Goal: Task Accomplishment & Management: Use online tool/utility

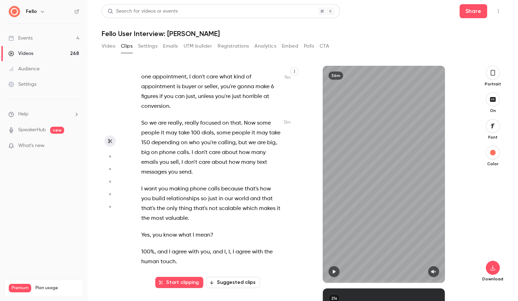
scroll to position [2678, 0]
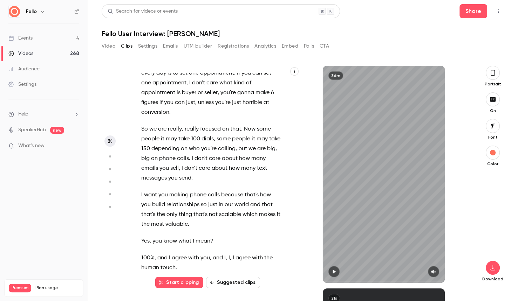
click at [244, 124] on span "Now" at bounding box center [250, 129] width 12 height 10
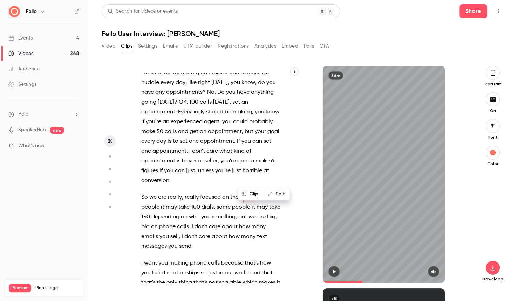
click at [206, 232] on span "care" at bounding box center [205, 237] width 12 height 10
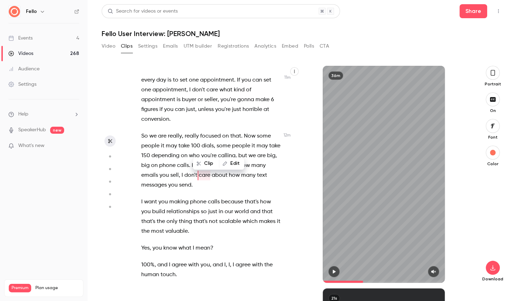
scroll to position [2680, 0]
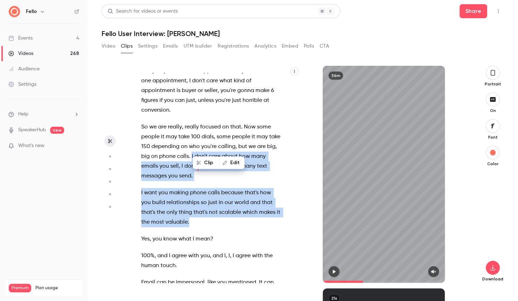
drag, startPoint x: 191, startPoint y: 137, endPoint x: 193, endPoint y: 202, distance: 64.5
click at [193, 202] on div "Welcome everybody . Thank you so much for tuning in to today's conversation wit…" at bounding box center [214, 178] width 164 height 210
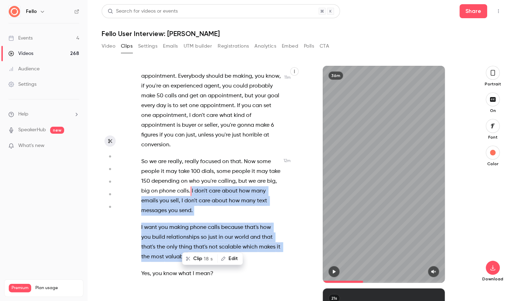
scroll to position [2639, 0]
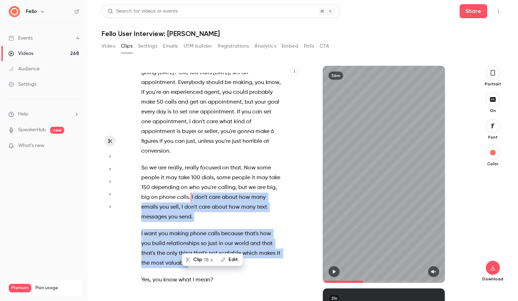
click at [198, 259] on button "Clip 18 s" at bounding box center [199, 259] width 34 height 11
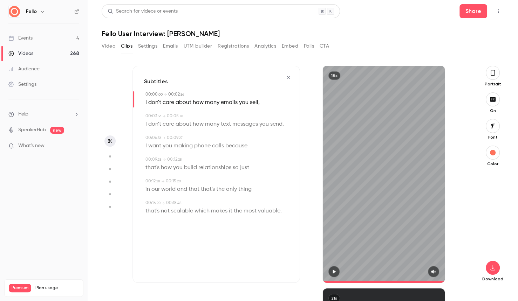
type input "*"
click at [256, 102] on span "sell" at bounding box center [254, 103] width 8 height 10
click at [254, 114] on button "Edit" at bounding box center [251, 115] width 24 height 11
type input "****"
click at [284, 117] on button "Replace" at bounding box center [284, 118] width 32 height 14
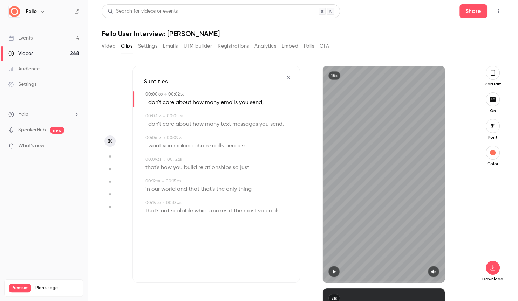
click at [215, 168] on span "relationships" at bounding box center [214, 168] width 33 height 10
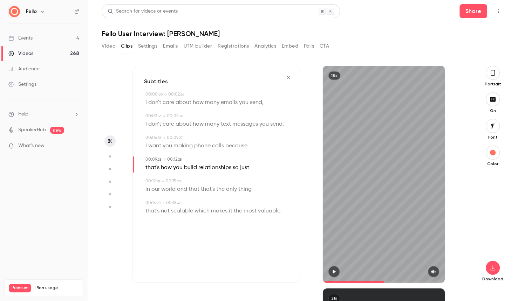
click at [434, 274] on button "button" at bounding box center [433, 271] width 11 height 11
click at [337, 270] on button "button" at bounding box center [333, 271] width 11 height 11
click at [235, 168] on span "so" at bounding box center [236, 168] width 6 height 10
type input "***"
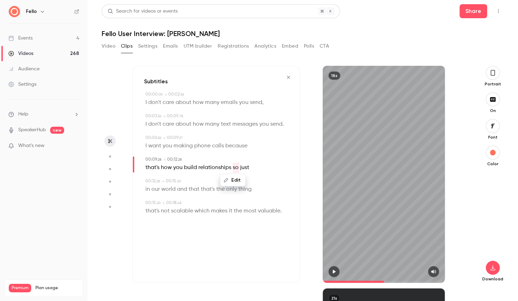
click at [239, 180] on button "Edit" at bounding box center [233, 180] width 24 height 11
click at [271, 179] on button "Replace" at bounding box center [268, 183] width 32 height 14
type input "***"
click at [235, 167] on span "just" at bounding box center [237, 168] width 9 height 10
click at [239, 178] on button "Edit" at bounding box center [234, 180] width 24 height 11
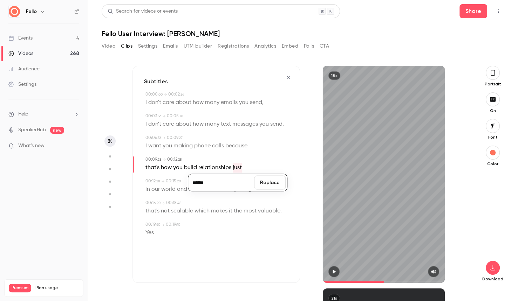
type input "******"
click at [264, 184] on button "Replace" at bounding box center [270, 183] width 32 height 14
click at [172, 191] on span "world" at bounding box center [168, 190] width 14 height 10
type input "****"
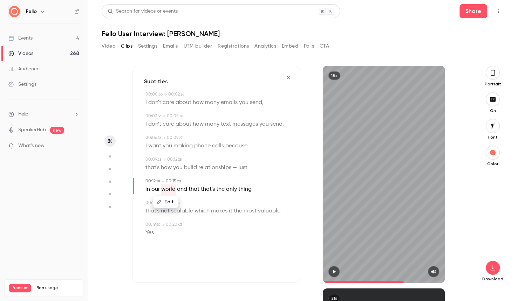
click at [170, 201] on button "Edit" at bounding box center [166, 201] width 24 height 11
type input "*******"
click at [213, 205] on button "Replace" at bounding box center [215, 205] width 32 height 14
type input "****"
click at [191, 190] on span "and" at bounding box center [187, 190] width 10 height 10
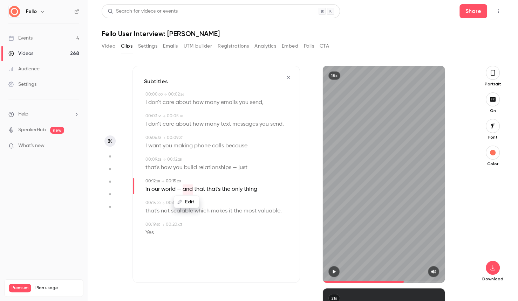
click at [181, 190] on span "world —" at bounding box center [171, 190] width 20 height 10
click at [174, 204] on button "Edit" at bounding box center [169, 201] width 24 height 11
type input "*******"
click at [213, 202] on button "Replace" at bounding box center [215, 205] width 32 height 14
click at [332, 270] on icon "button" at bounding box center [334, 271] width 6 height 5
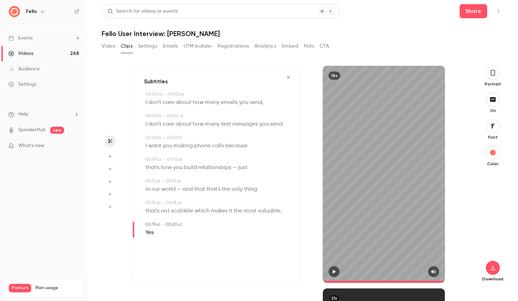
click at [494, 75] on icon "button" at bounding box center [492, 73] width 4 height 6
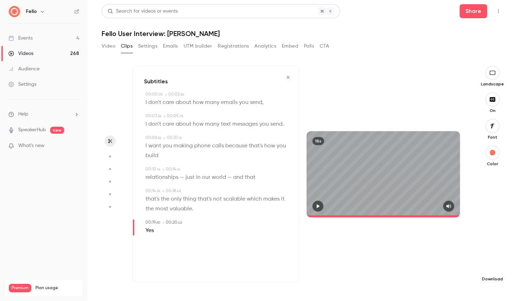
click at [493, 265] on button "button" at bounding box center [492, 268] width 14 height 14
click at [416, 277] on span "Standard" at bounding box center [440, 279] width 80 height 7
click at [492, 99] on icon "button" at bounding box center [492, 99] width 6 height 5
click at [492, 268] on icon "button" at bounding box center [492, 267] width 5 height 5
click at [446, 253] on span "Full HD" at bounding box center [440, 254] width 80 height 7
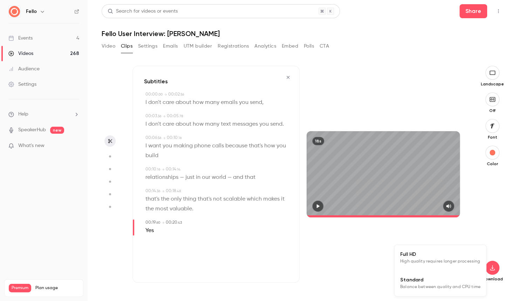
type input "****"
click at [26, 53] on div "Videos" at bounding box center [20, 53] width 25 height 7
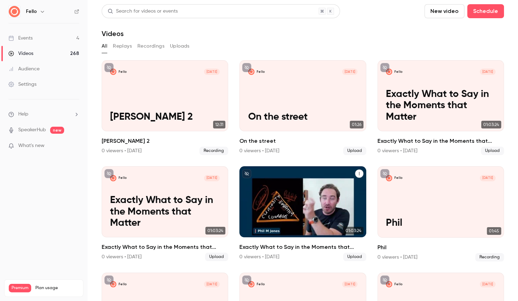
click at [358, 174] on icon "Exactly What to Say in the Moments that Matter" at bounding box center [359, 174] width 4 height 4
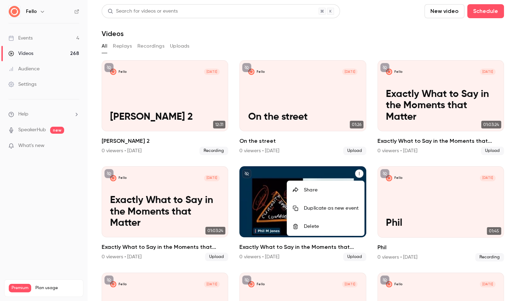
click at [322, 153] on div at bounding box center [259, 150] width 518 height 301
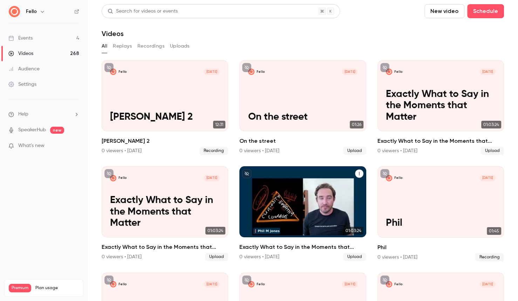
click at [360, 174] on icon "Exactly What to Say in the Moments that Matter" at bounding box center [359, 174] width 4 height 4
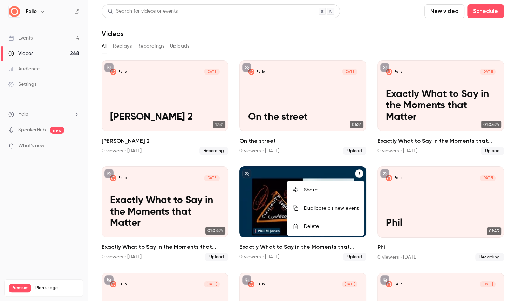
click at [312, 226] on div "Delete" at bounding box center [331, 226] width 55 height 7
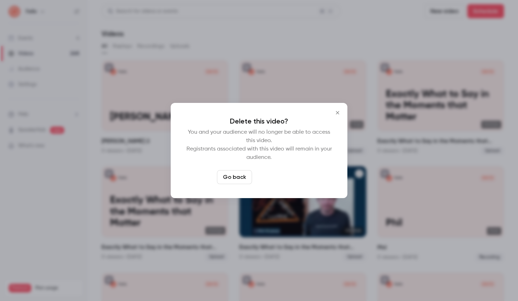
click at [292, 176] on button "Delete video" at bounding box center [278, 177] width 47 height 14
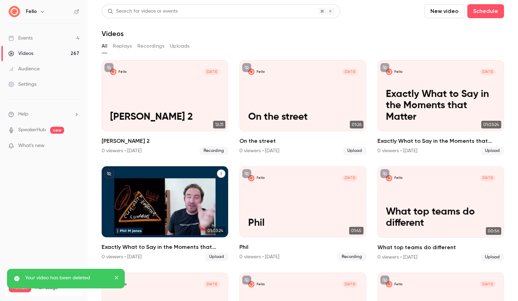
click at [222, 172] on icon "Exactly What to Say in the Moments that Matter" at bounding box center [221, 174] width 4 height 4
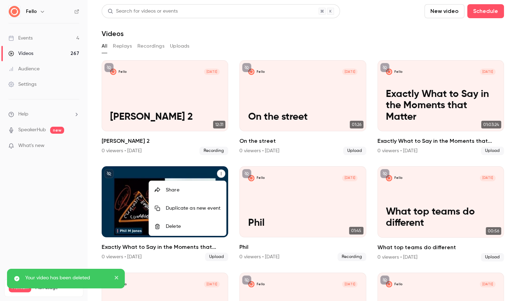
click at [188, 223] on div "Delete" at bounding box center [193, 226] width 55 height 7
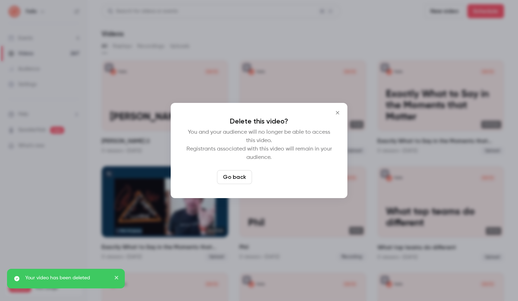
click at [284, 173] on button "Delete video" at bounding box center [278, 177] width 47 height 14
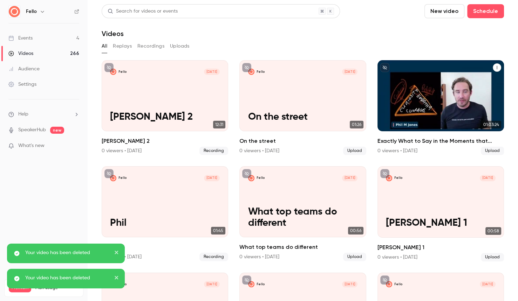
click at [445, 88] on div "Fello Oct 1 Exactly What to Say in the Moments that Matter" at bounding box center [440, 95] width 126 height 71
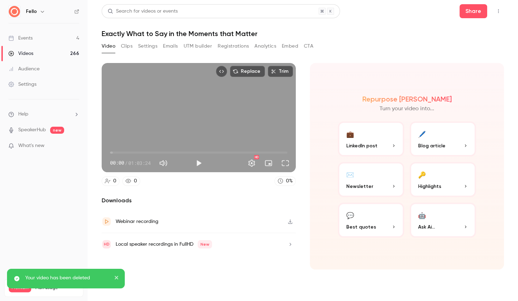
click at [127, 46] on button "Clips" at bounding box center [127, 46] width 12 height 11
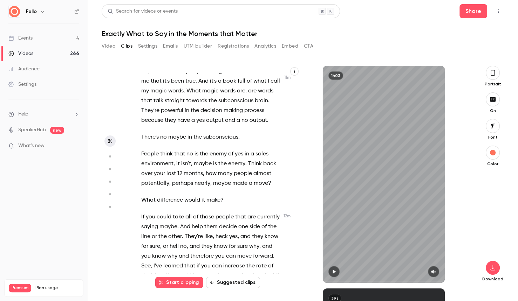
scroll to position [2742, 0]
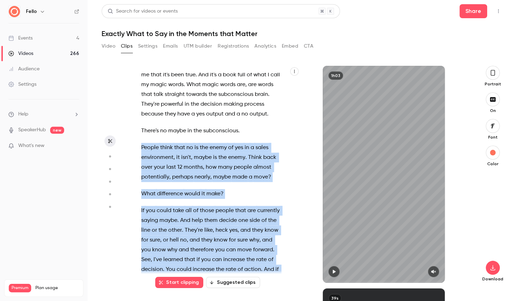
drag, startPoint x: 141, startPoint y: 98, endPoint x: 226, endPoint y: 257, distance: 180.7
click at [226, 257] on div "Is this , is this live ? Is this official ? Well I , I think so . I think they'…" at bounding box center [214, 178] width 164 height 210
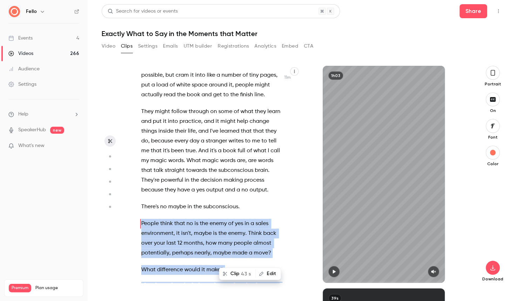
scroll to position [2663, 0]
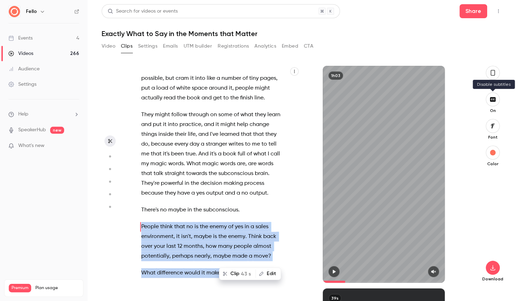
click at [493, 101] on icon "button" at bounding box center [493, 99] width 6 height 5
click at [493, 74] on icon "button" at bounding box center [493, 73] width 6 height 8
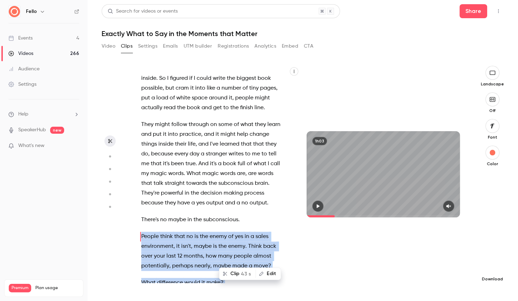
click at [492, 269] on icon "button" at bounding box center [492, 268] width 8 height 6
click at [423, 261] on span "High quality requires longer processing" at bounding box center [440, 261] width 80 height 7
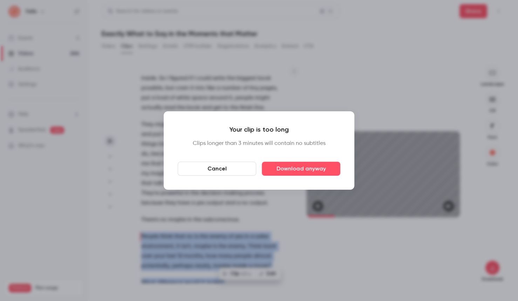
click at [223, 166] on button "Cancel" at bounding box center [217, 169] width 78 height 14
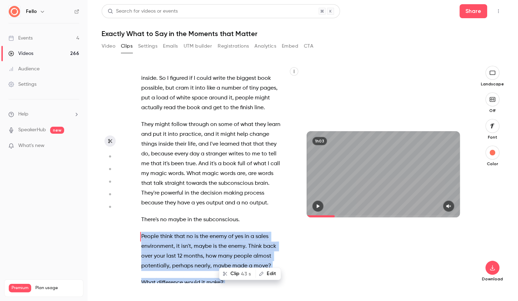
click at [231, 251] on span "many" at bounding box center [225, 256] width 14 height 10
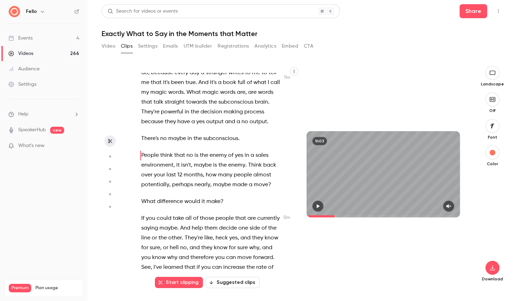
scroll to position [2744, 0]
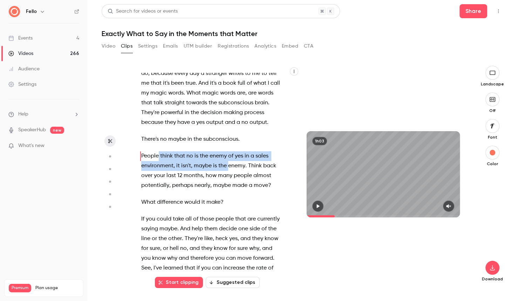
drag, startPoint x: 140, startPoint y: 97, endPoint x: 229, endPoint y: 104, distance: 88.9
click at [229, 151] on p "People think that no is the enemy of yes in a sales environment , it isn't , ma…" at bounding box center [210, 170] width 139 height 39
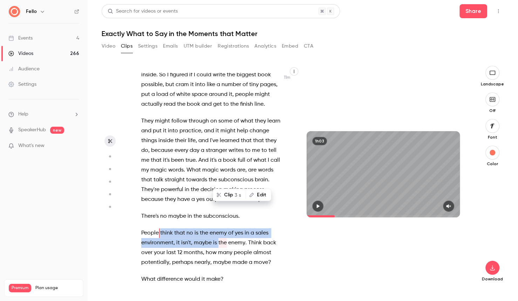
scroll to position [2663, 0]
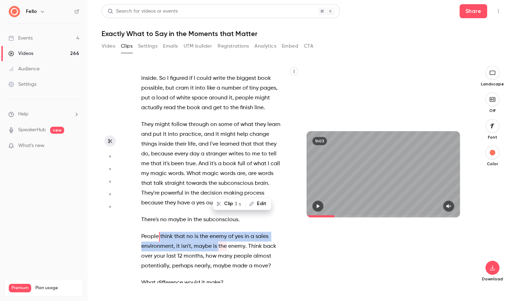
click at [270, 232] on p "People think that no is the enemy of yes in a sales environment , it isn't , ma…" at bounding box center [210, 251] width 139 height 39
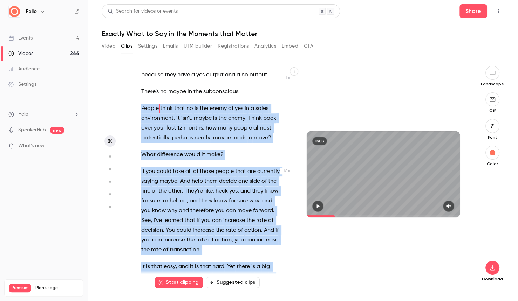
scroll to position [2826, 0]
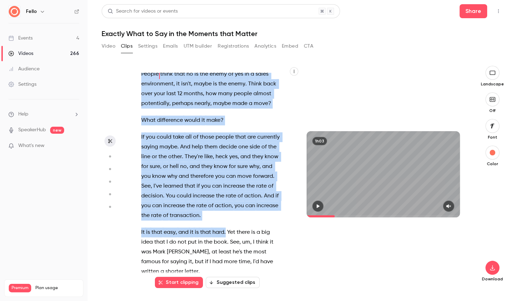
drag, startPoint x: 142, startPoint y: 177, endPoint x: 226, endPoint y: 174, distance: 84.4
click at [226, 174] on div "Is this , is this live ? Is this official ? Well I , I think so . I think they'…" at bounding box center [214, 178] width 164 height 210
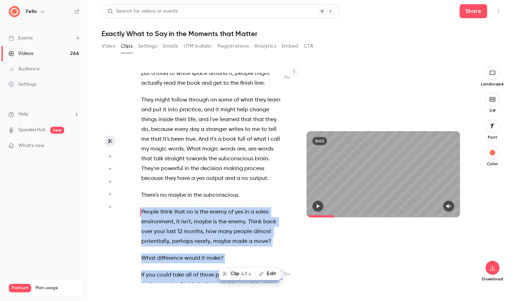
scroll to position [2663, 0]
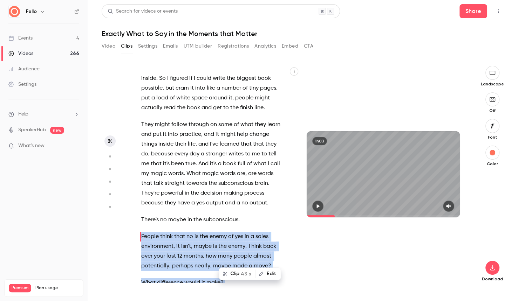
click at [238, 274] on button "Clip 43 s" at bounding box center [237, 273] width 35 height 11
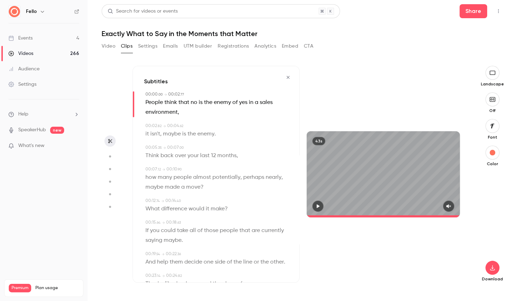
type input "*"
click at [492, 267] on icon "button" at bounding box center [492, 268] width 8 height 6
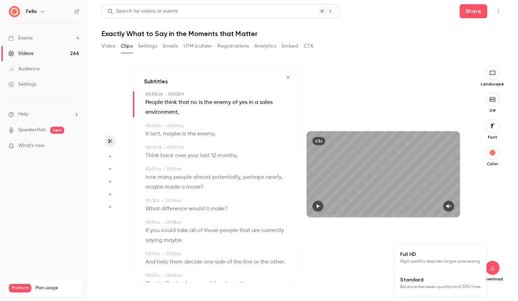
click at [442, 258] on span "High quality requires longer processing" at bounding box center [440, 261] width 80 height 7
click at [495, 76] on button "button" at bounding box center [492, 73] width 14 height 14
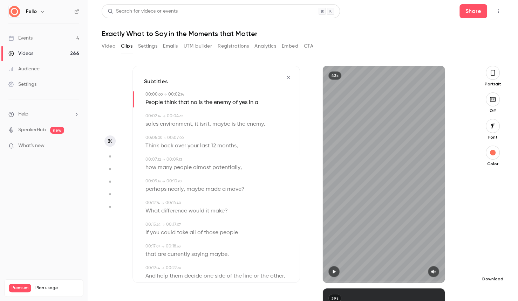
click at [495, 266] on icon "button" at bounding box center [492, 268] width 8 height 6
click at [412, 39] on div "Search for videos or events Share Exactly What to Say in the Moments that Matte…" at bounding box center [303, 150] width 402 height 293
click at [437, 39] on div "Search for videos or events Share Exactly What to Say in the Moments that Matte…" at bounding box center [303, 150] width 402 height 293
